Goal: Information Seeking & Learning: Learn about a topic

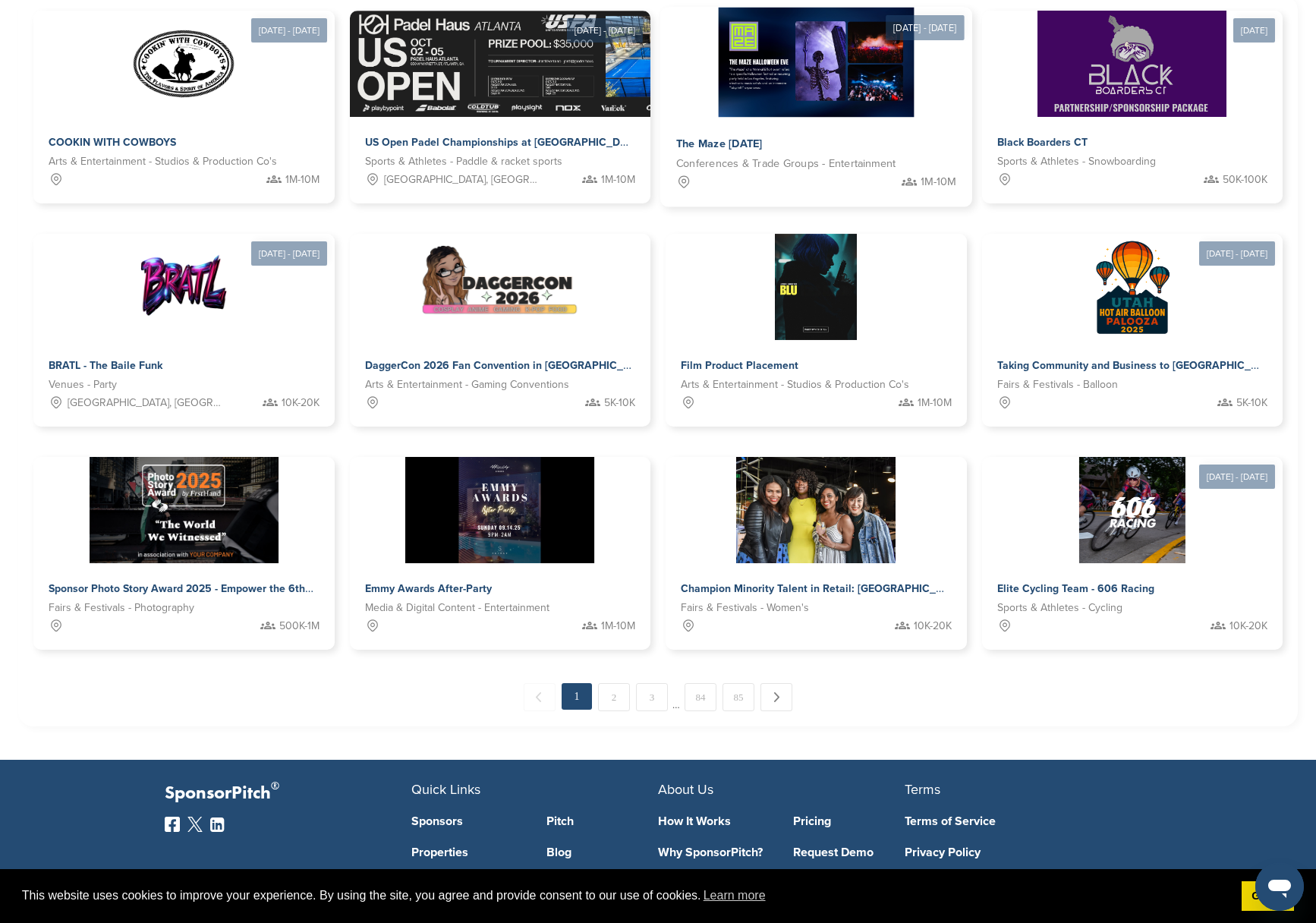
scroll to position [510, 0]
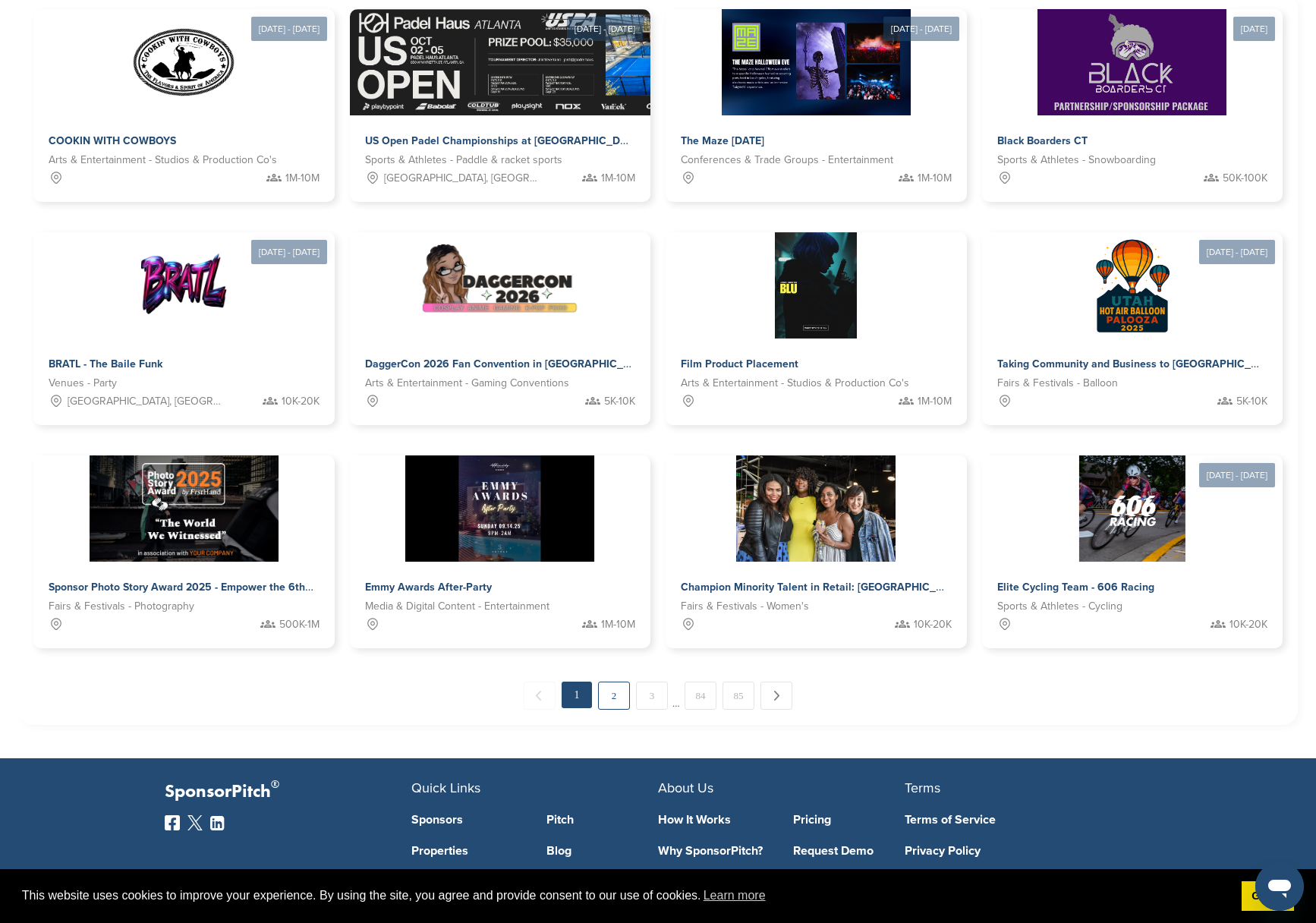
click at [620, 693] on link "2" at bounding box center [614, 695] width 32 height 28
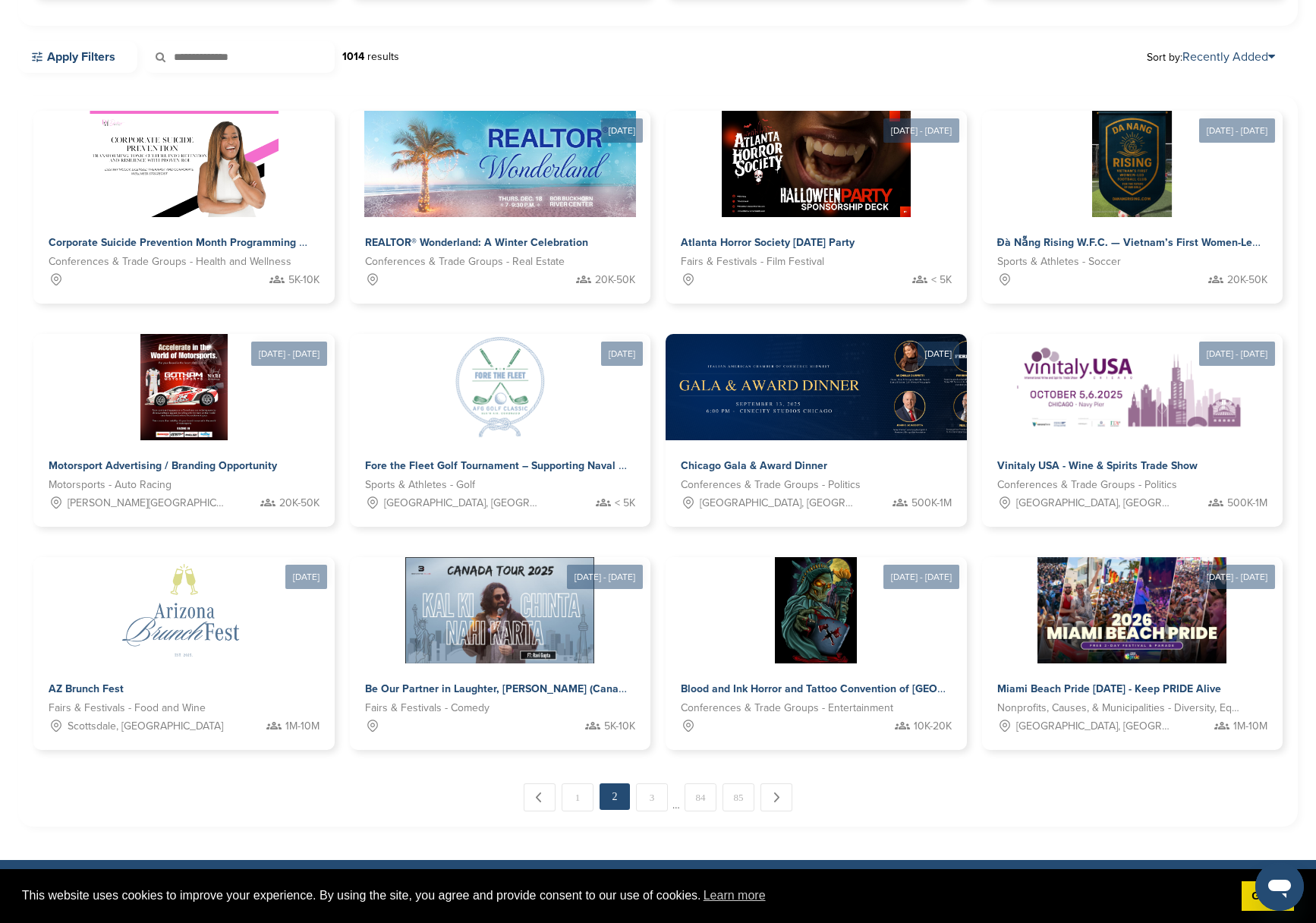
scroll to position [409, 0]
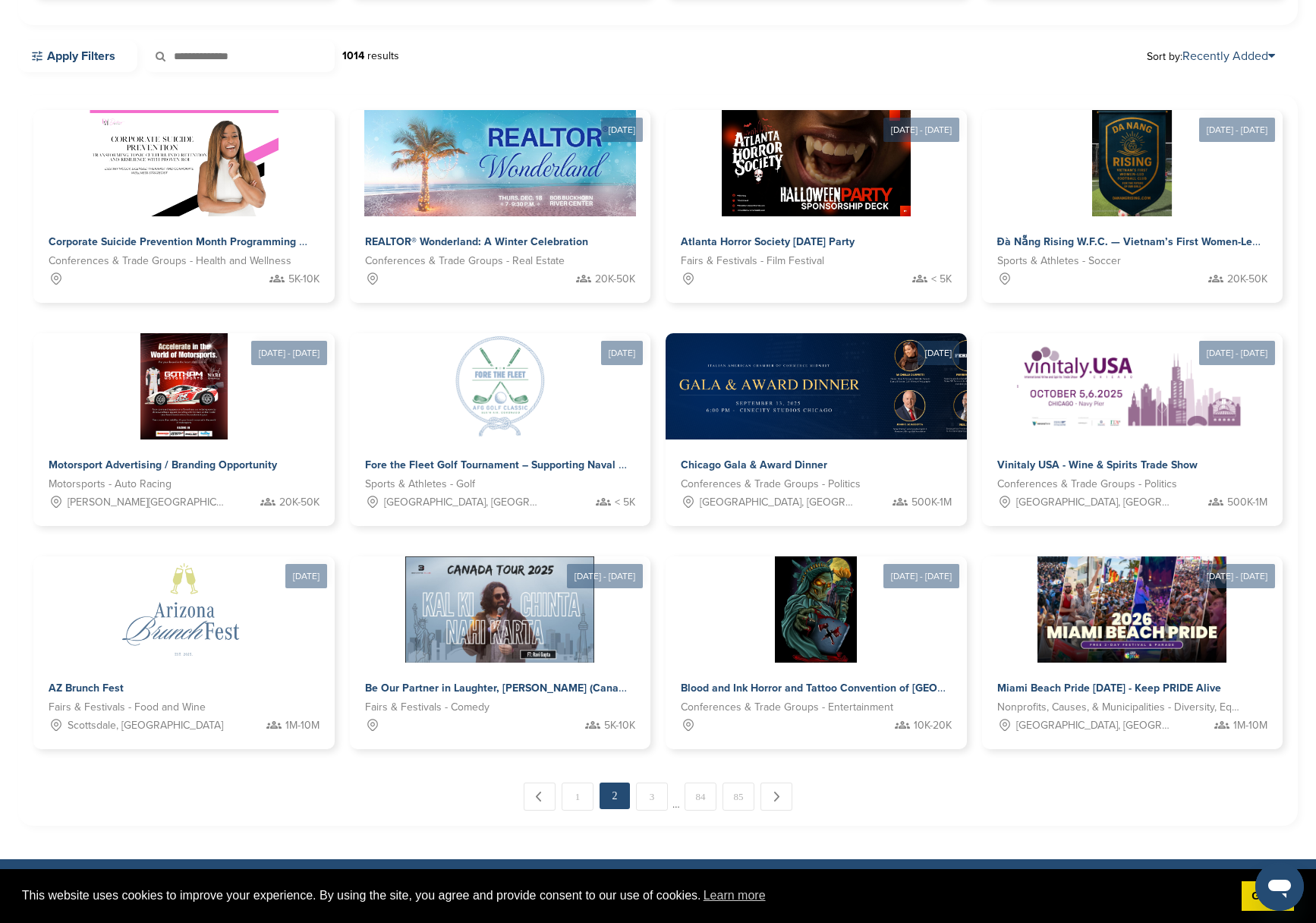
click at [658, 800] on link "3" at bounding box center [652, 796] width 32 height 28
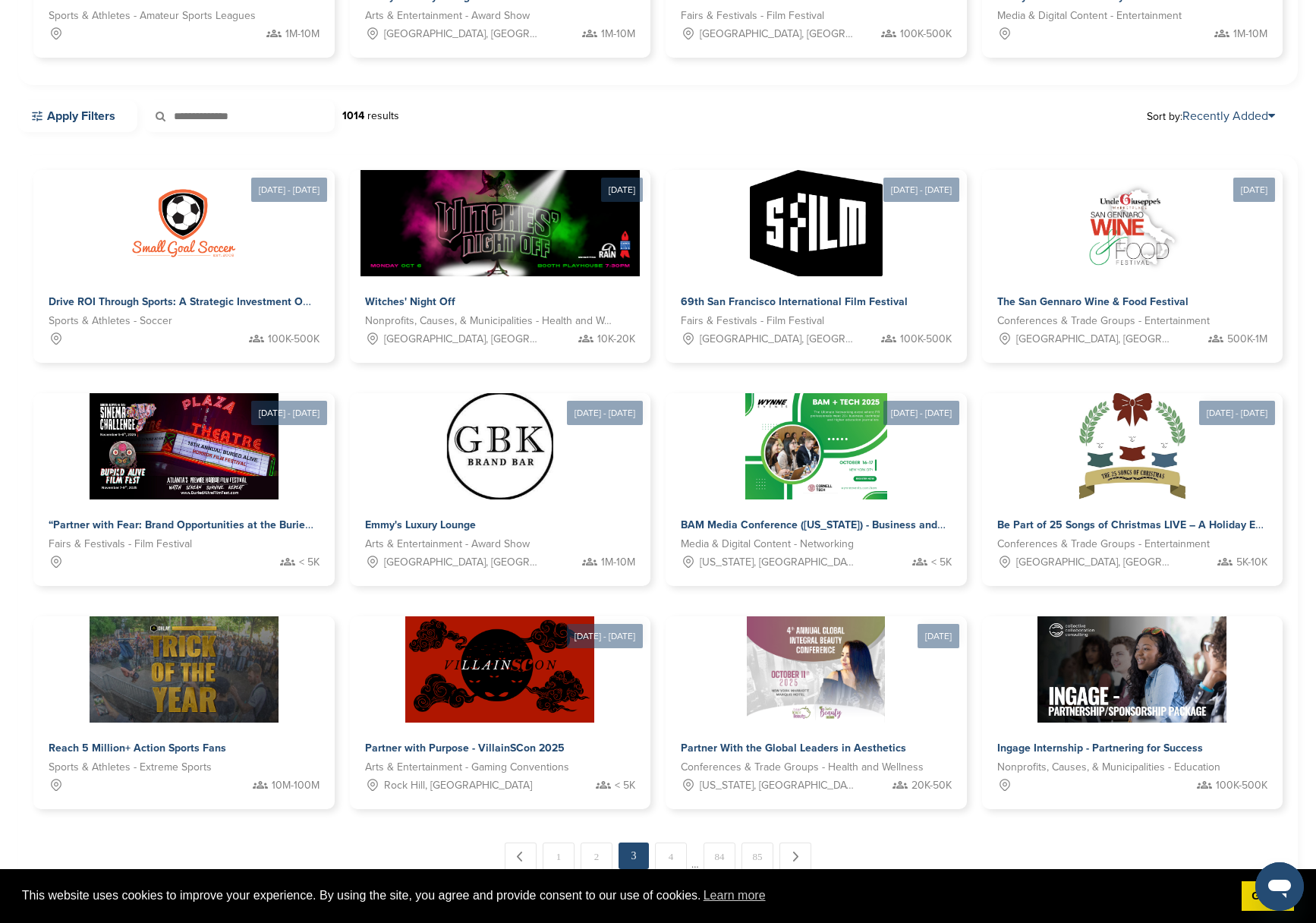
scroll to position [0, 0]
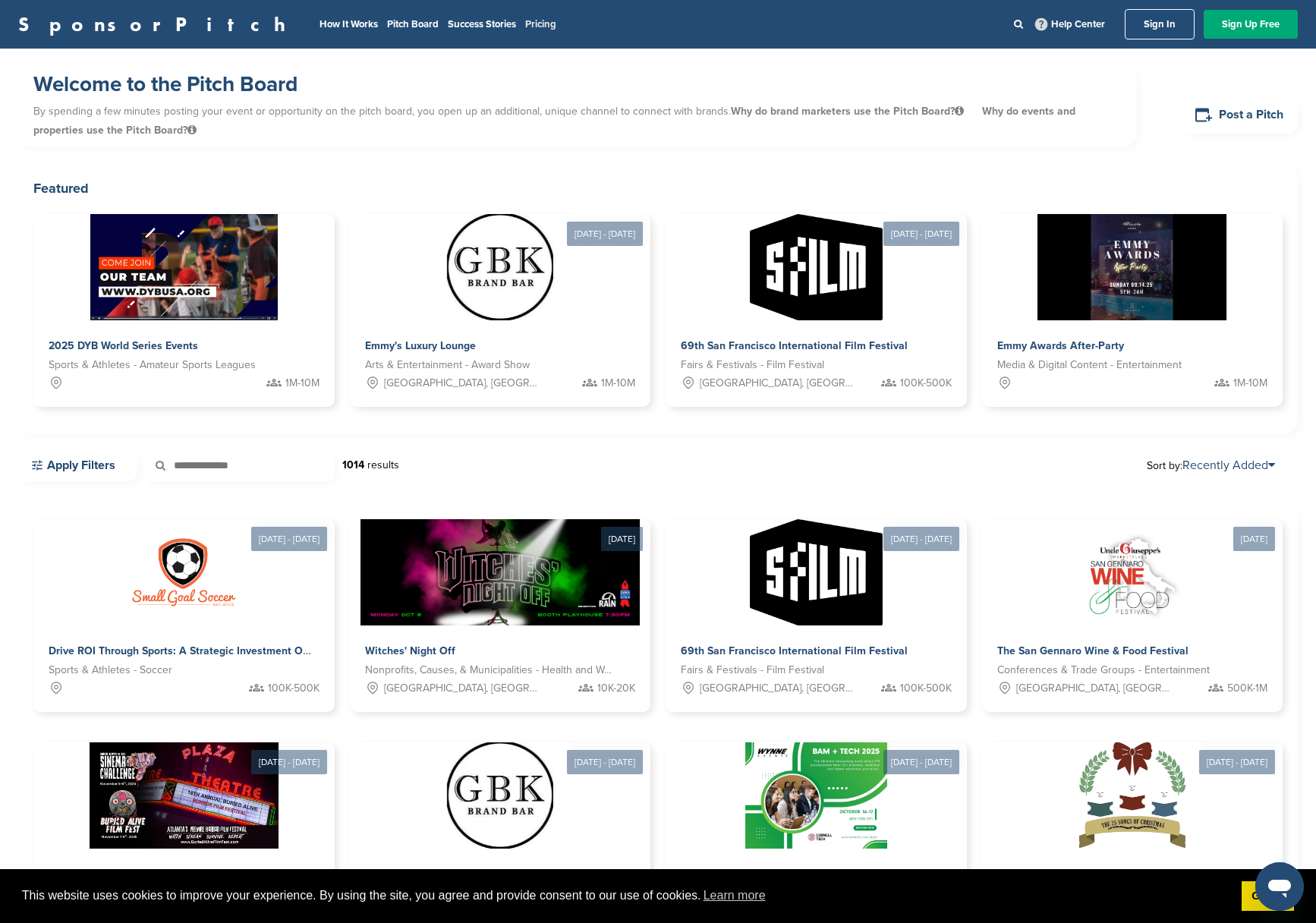
click at [525, 19] on link "Pricing" at bounding box center [540, 24] width 31 height 12
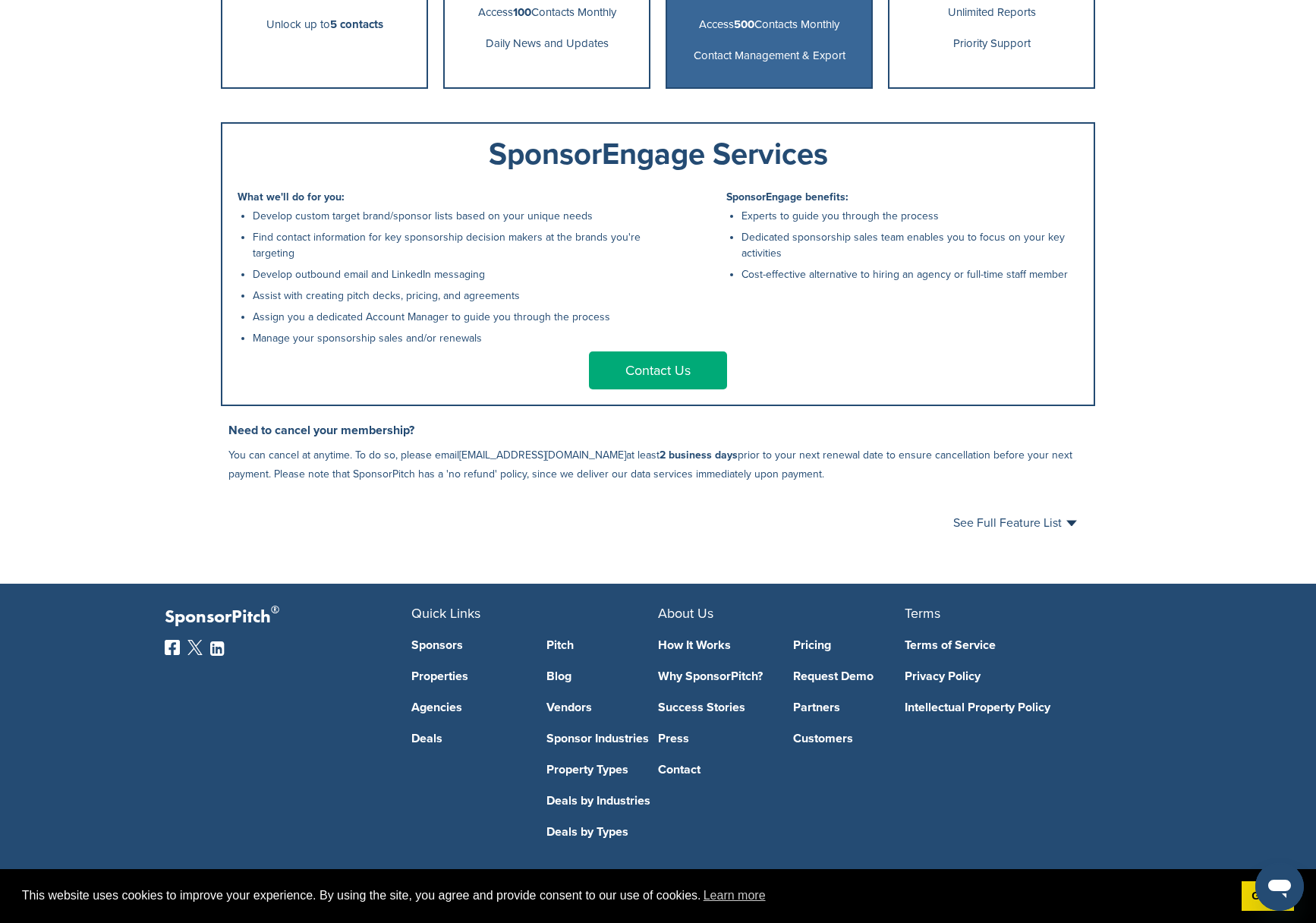
scroll to position [632, 0]
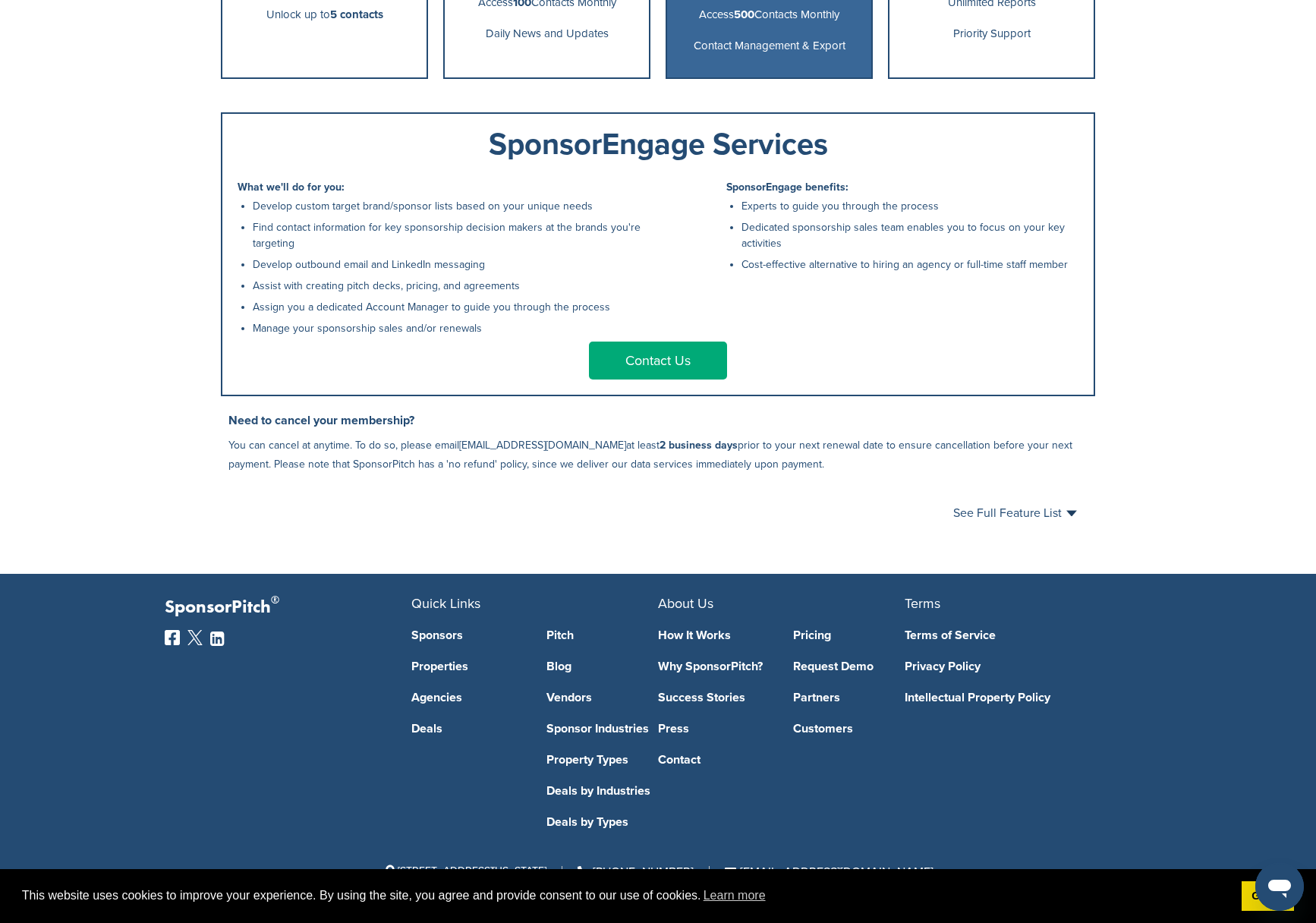
click at [452, 636] on link "Sponsors" at bounding box center [468, 635] width 112 height 12
